Goal: Task Accomplishment & Management: Use online tool/utility

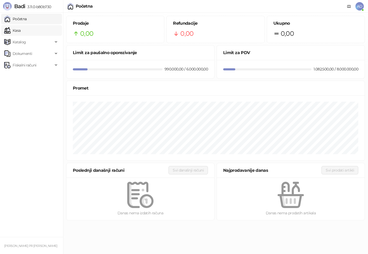
click at [20, 33] on link "Kasa" at bounding box center [12, 30] width 16 height 11
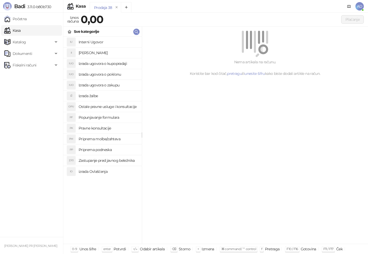
click at [116, 72] on h4 "Izrada ugovora o poklonu" at bounding box center [108, 74] width 59 height 8
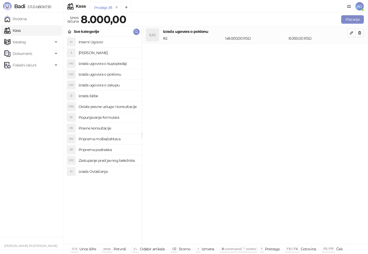
click at [100, 171] on h4 "izrada Ovlašćenja" at bounding box center [108, 171] width 59 height 8
click at [93, 41] on h4 "Interni Ugovor" at bounding box center [108, 42] width 59 height 8
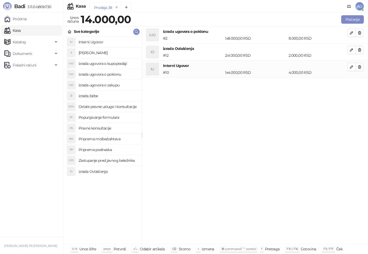
click at [109, 118] on h4 "Popunjavanje formulara" at bounding box center [108, 117] width 59 height 8
click at [112, 106] on h4 "Ostale pravne usluge i konsultacije" at bounding box center [108, 106] width 59 height 8
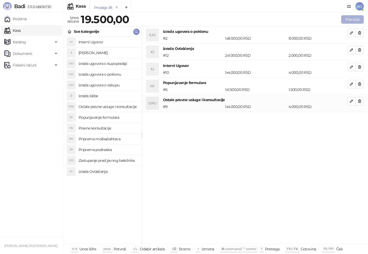
click at [351, 19] on button "Plaćanje" at bounding box center [352, 19] width 23 height 8
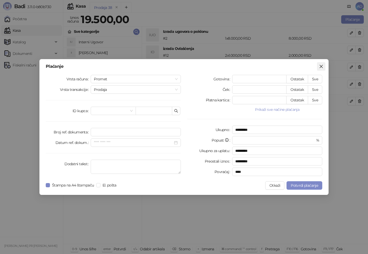
click at [321, 68] on icon "close" at bounding box center [321, 66] width 4 height 4
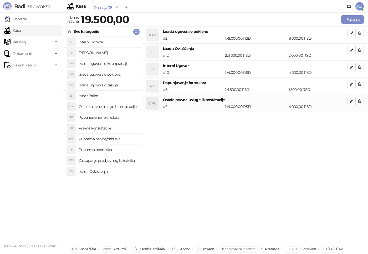
click at [101, 172] on h4 "izrada Ovlašćenja" at bounding box center [108, 171] width 59 height 8
click at [348, 20] on button "Plaćanje" at bounding box center [352, 19] width 23 height 8
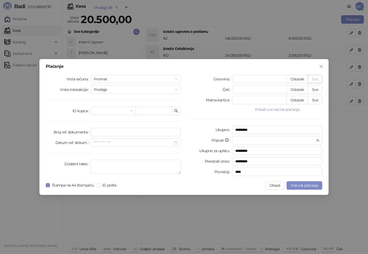
click at [314, 81] on button "Sve" at bounding box center [315, 79] width 14 height 8
type input "*****"
type input "****"
click at [310, 187] on span "Potvrdi plaćanje" at bounding box center [303, 185] width 27 height 5
